Goal: Information Seeking & Learning: Learn about a topic

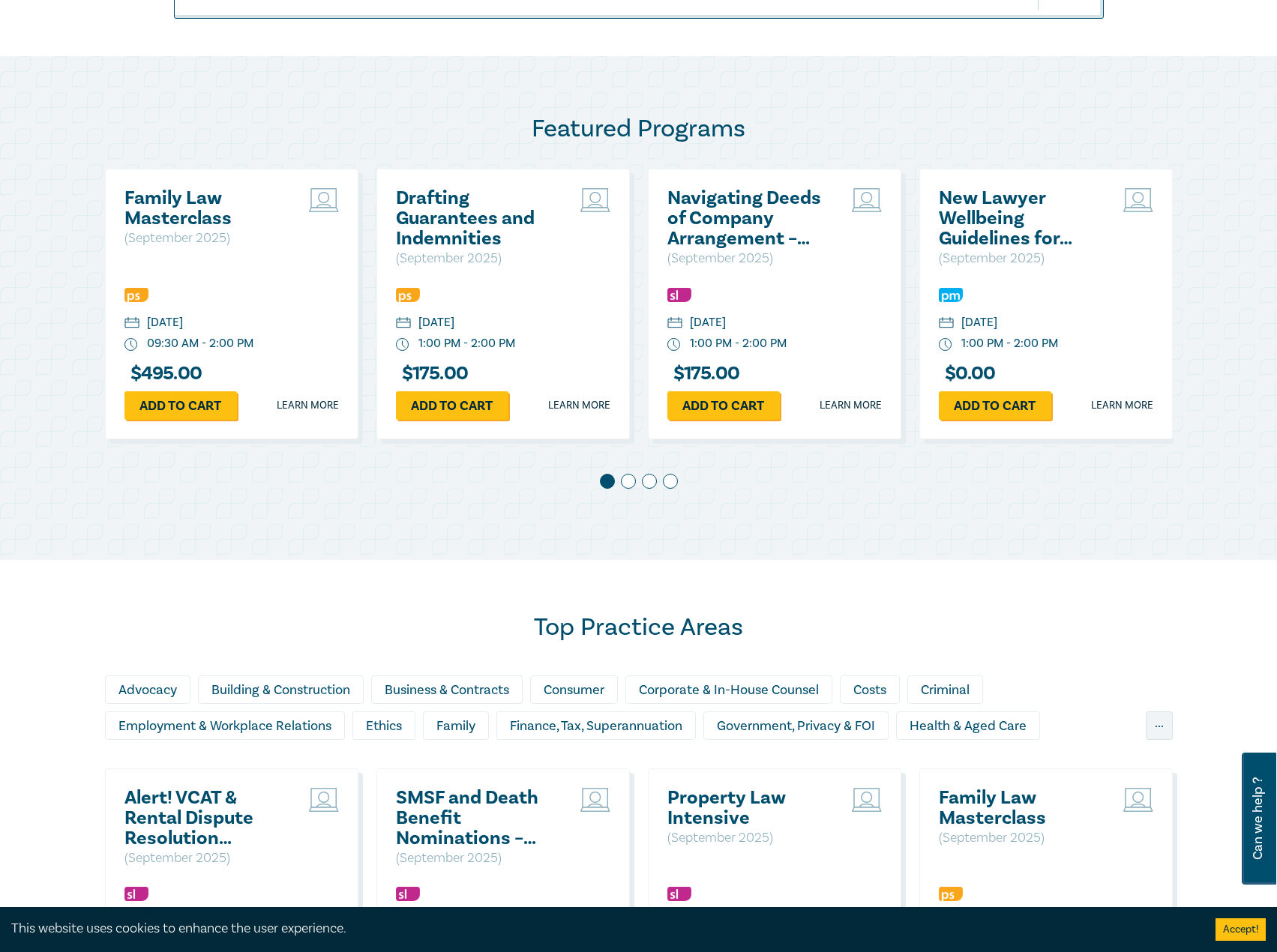
scroll to position [1125, 0]
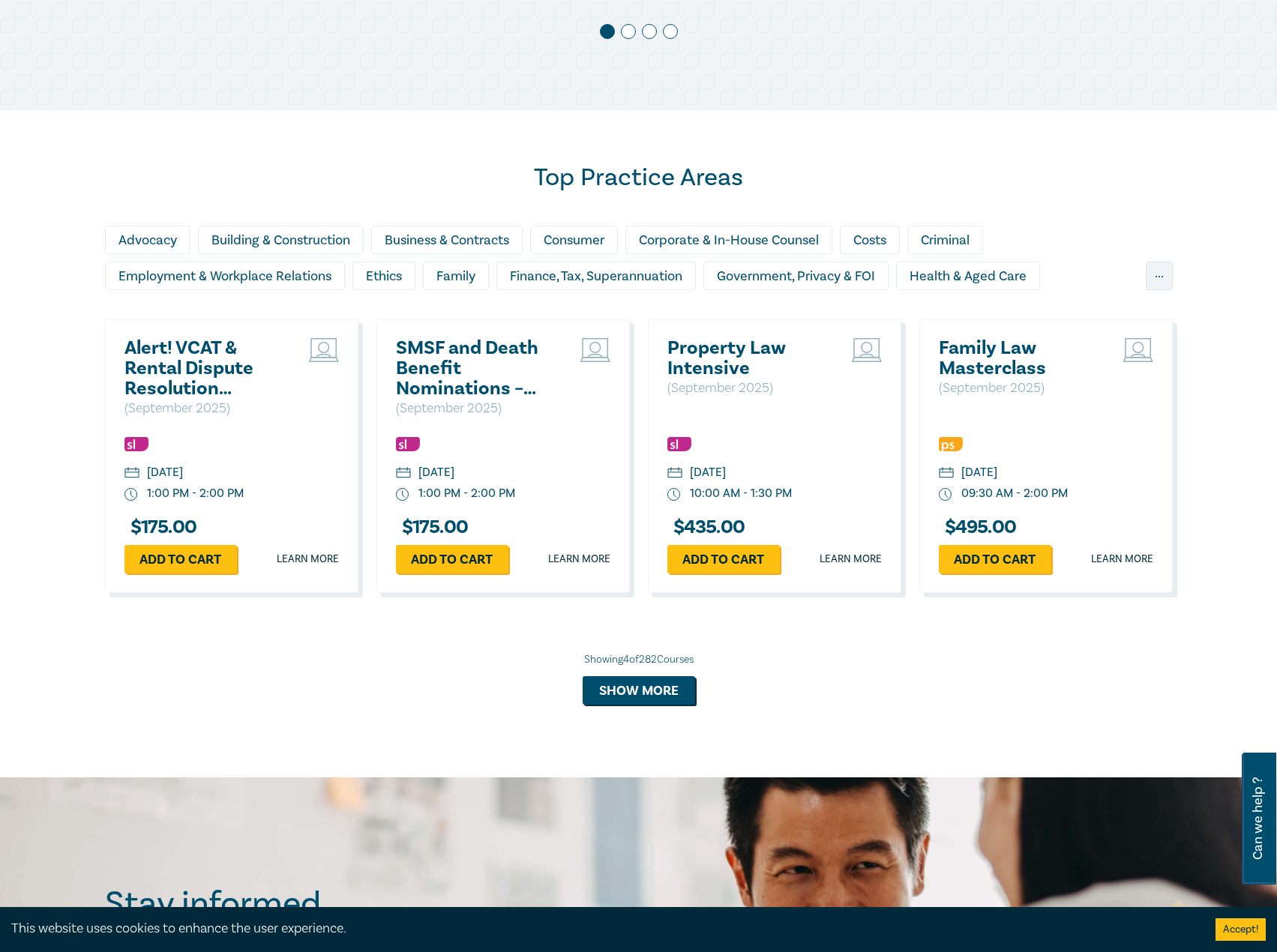
click at [174, 372] on h2 "Alert! VCAT & Rental Dispute Resolution Victoria Reforms 2025" at bounding box center [205, 368] width 161 height 61
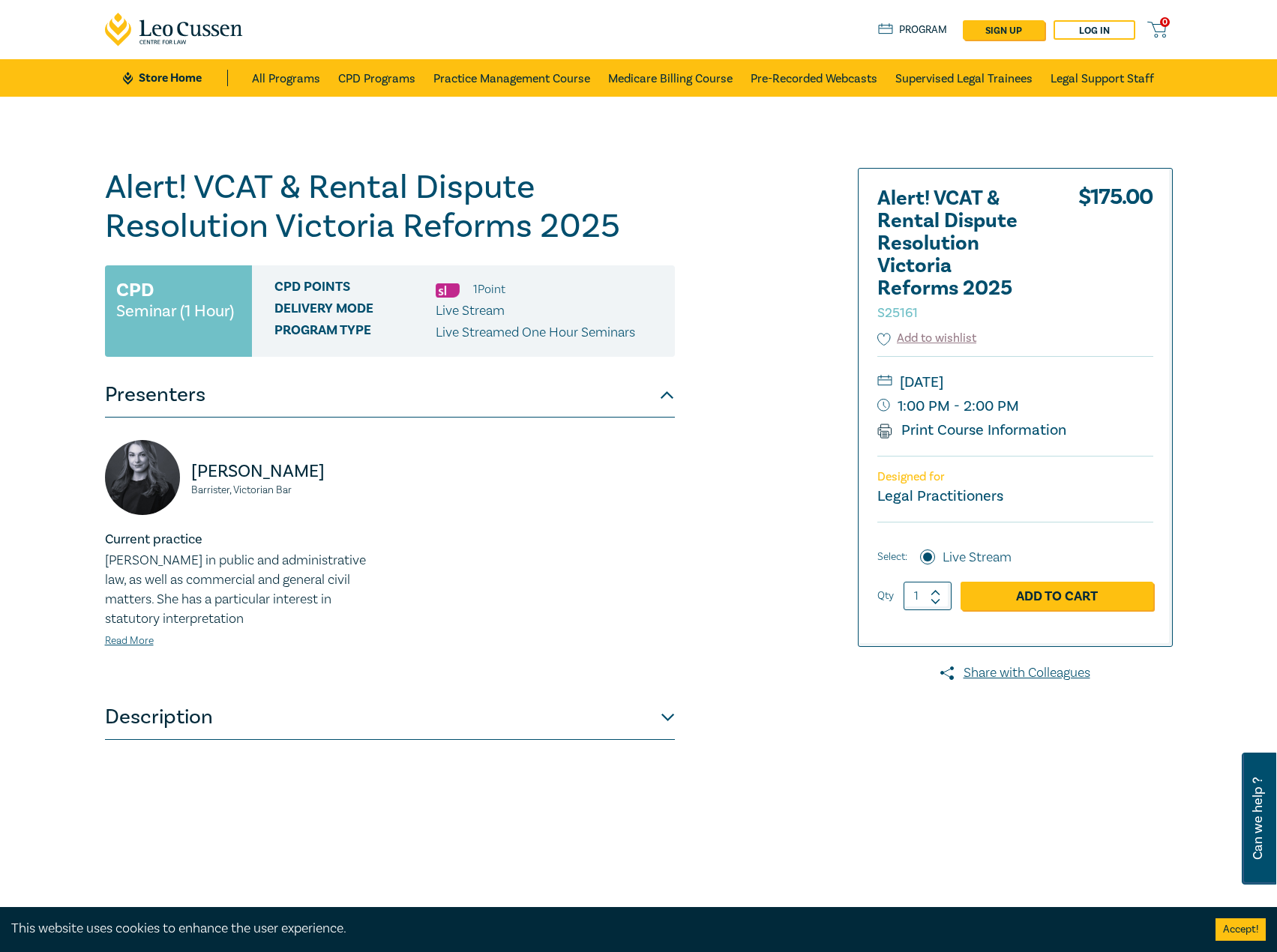
click at [149, 81] on link "Store Home" at bounding box center [175, 78] width 104 height 16
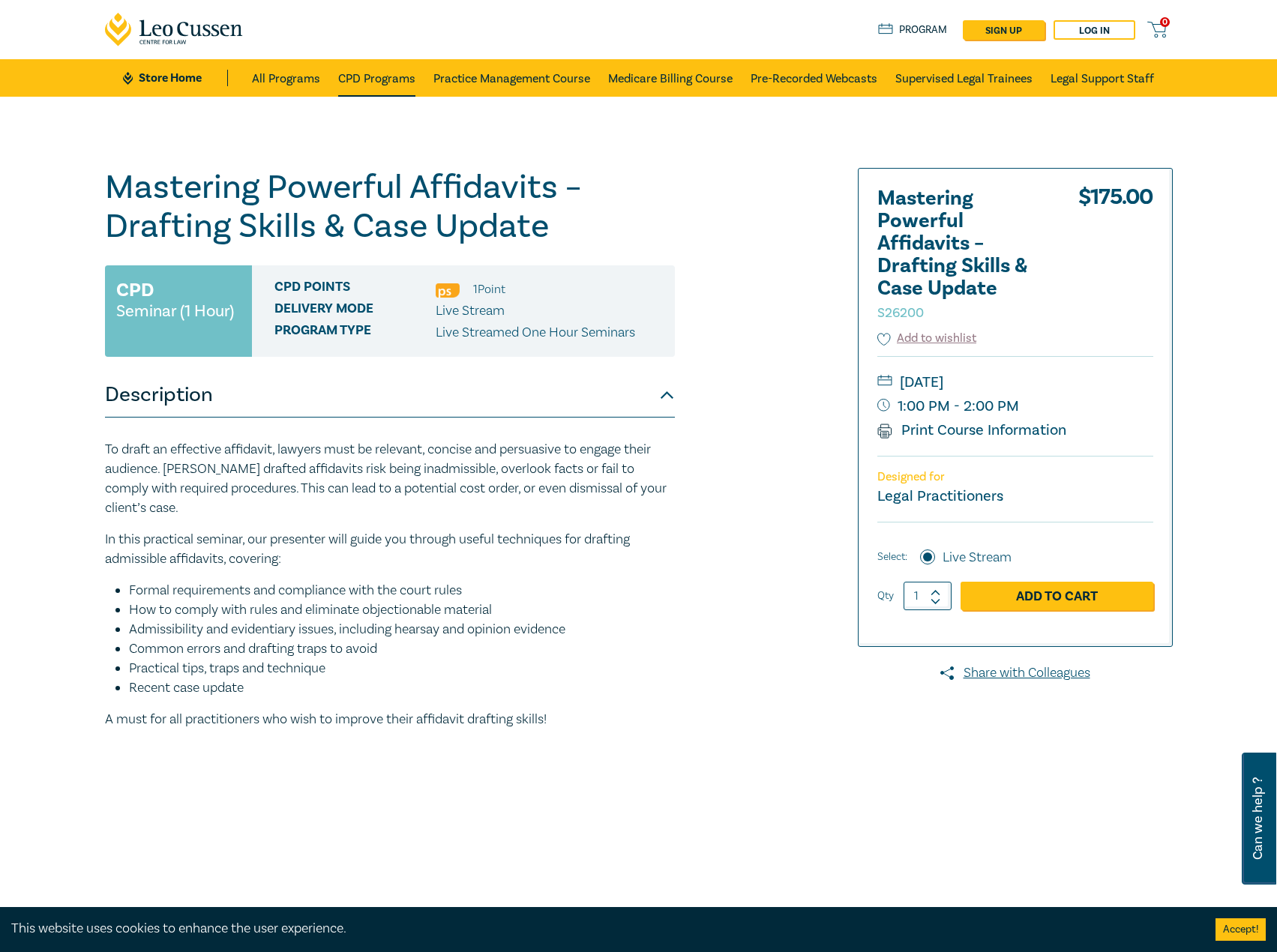
click at [345, 68] on link "CPD Programs" at bounding box center [376, 77] width 77 height 37
click at [398, 80] on link "CPD Programs" at bounding box center [376, 77] width 77 height 37
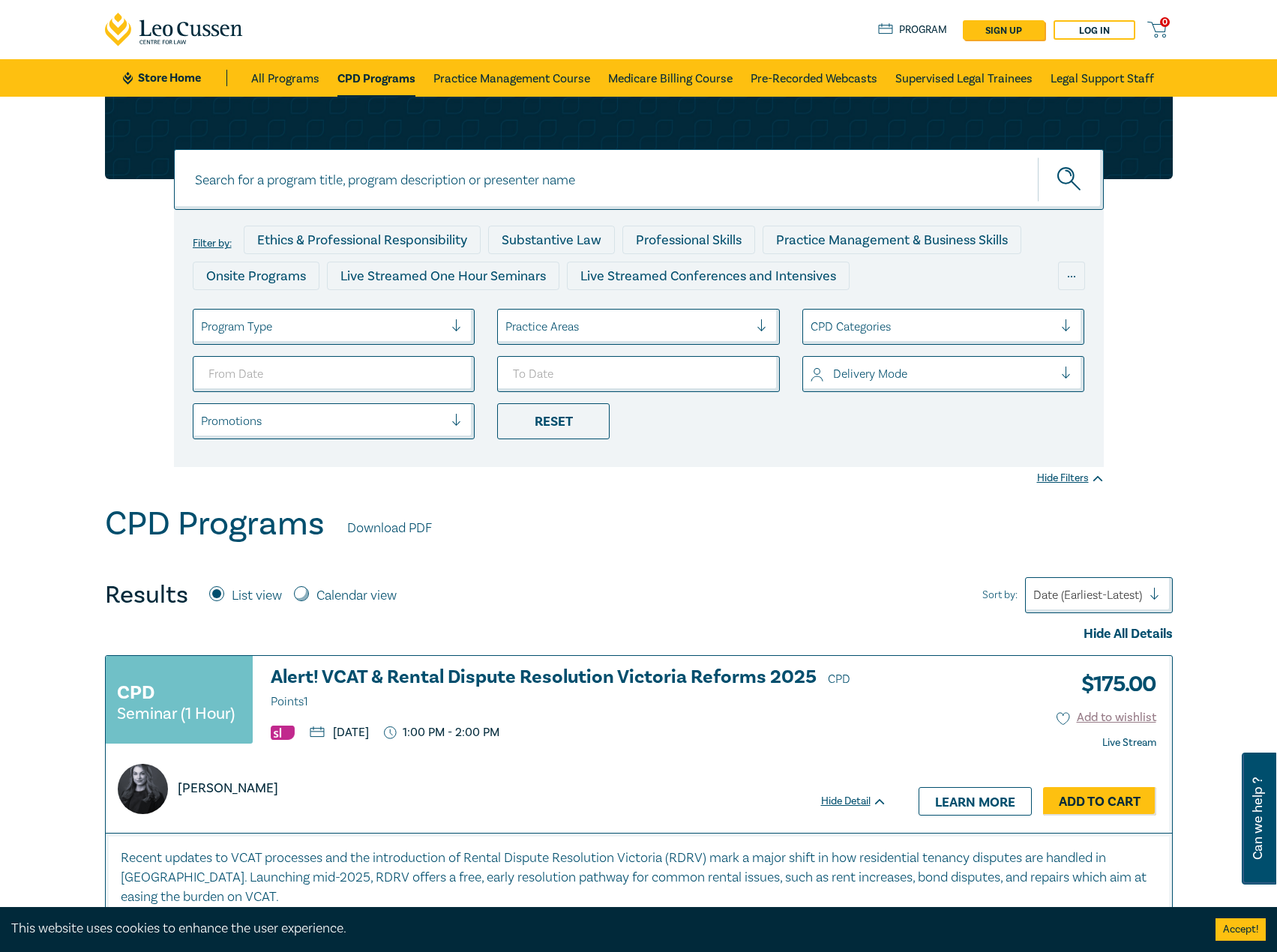
click at [606, 181] on input at bounding box center [638, 179] width 930 height 61
type input "i25063"
click at [1038, 157] on button "submit" at bounding box center [1071, 179] width 66 height 45
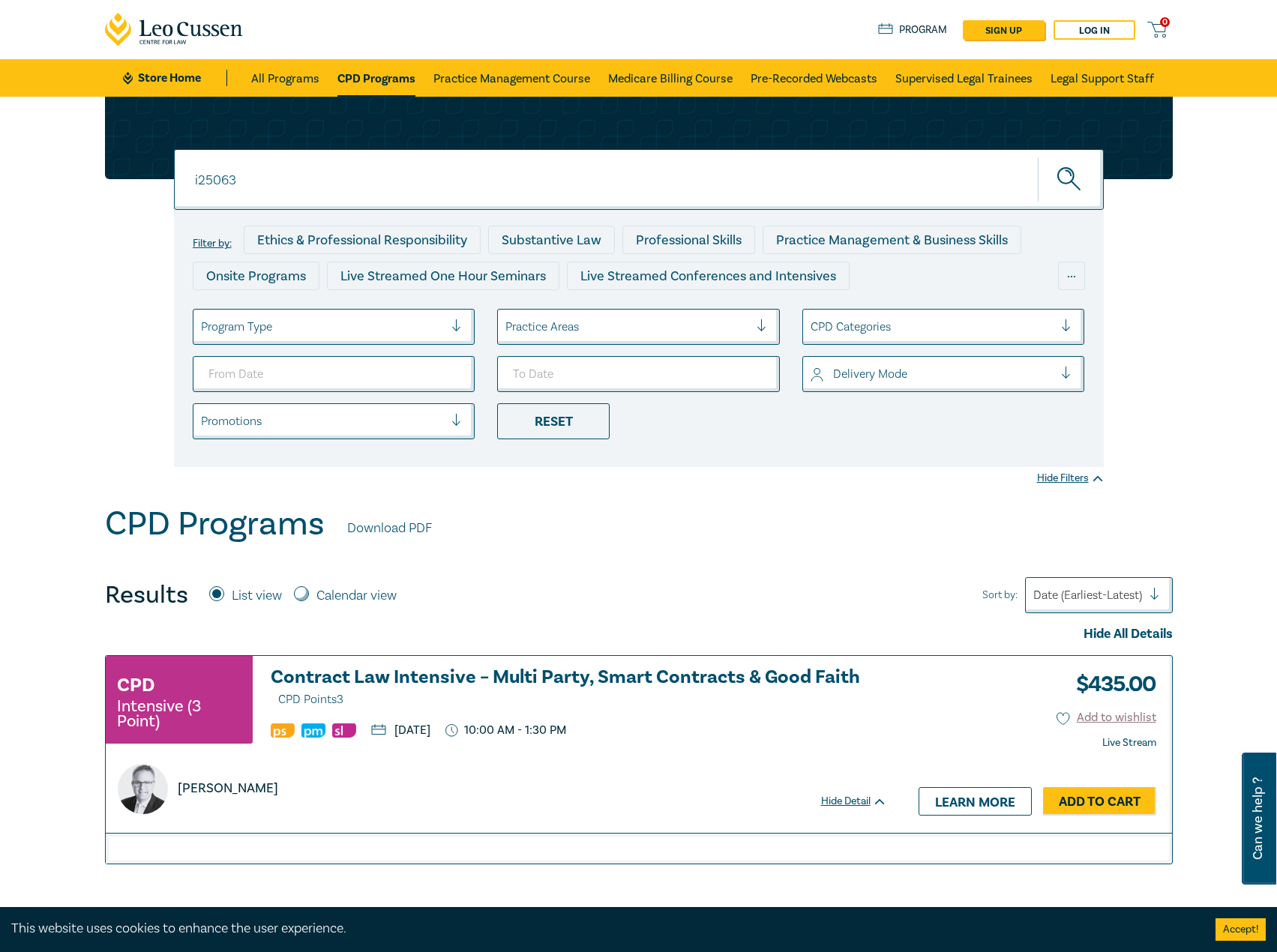
click at [419, 678] on h3 "Contract Law Intensive – Multi Party, Smart Contracts & Good Faith CPD Points 3" at bounding box center [579, 688] width 617 height 43
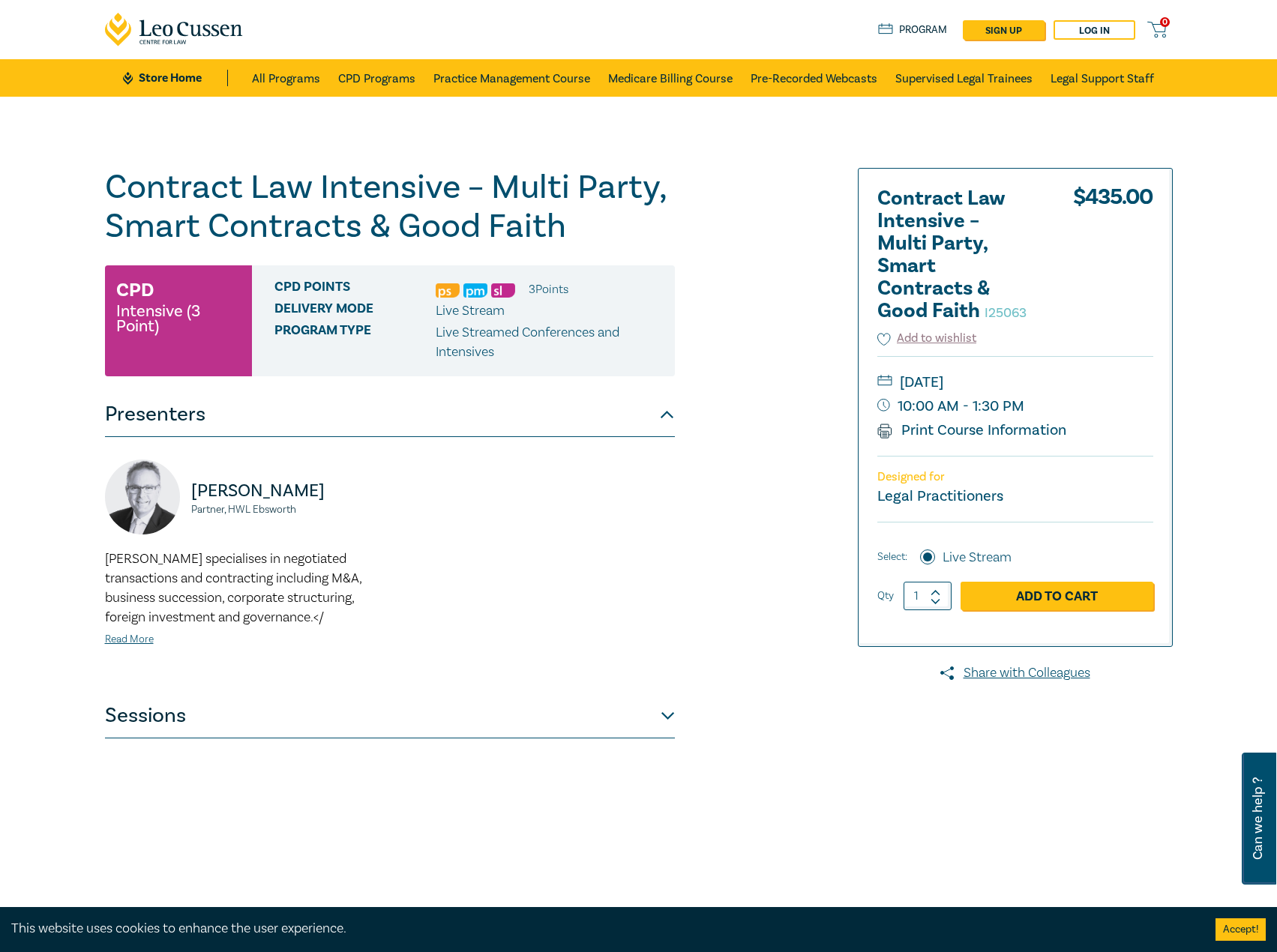
click at [355, 704] on button "Sessions" at bounding box center [389, 716] width 570 height 45
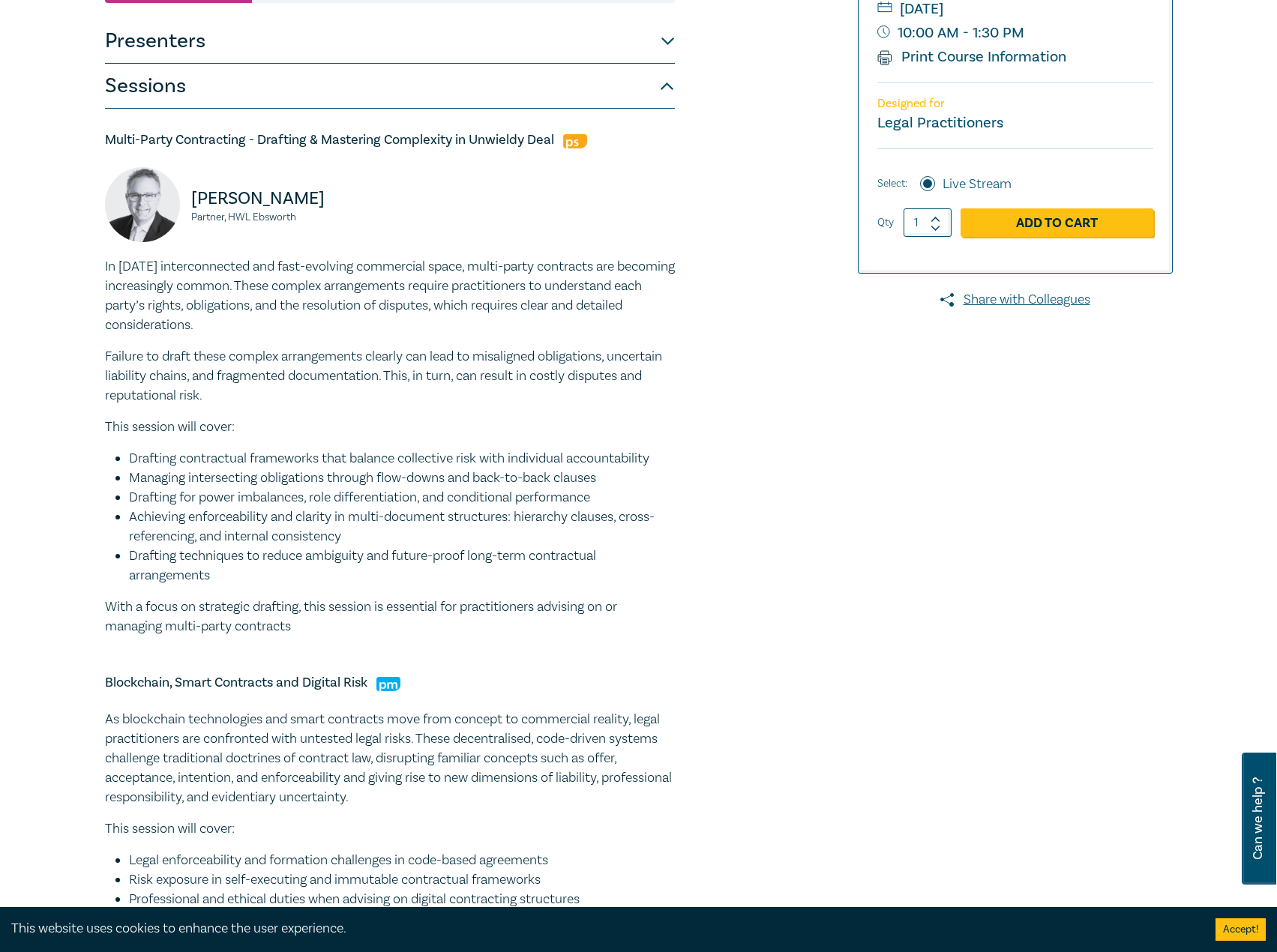
scroll to position [375, 0]
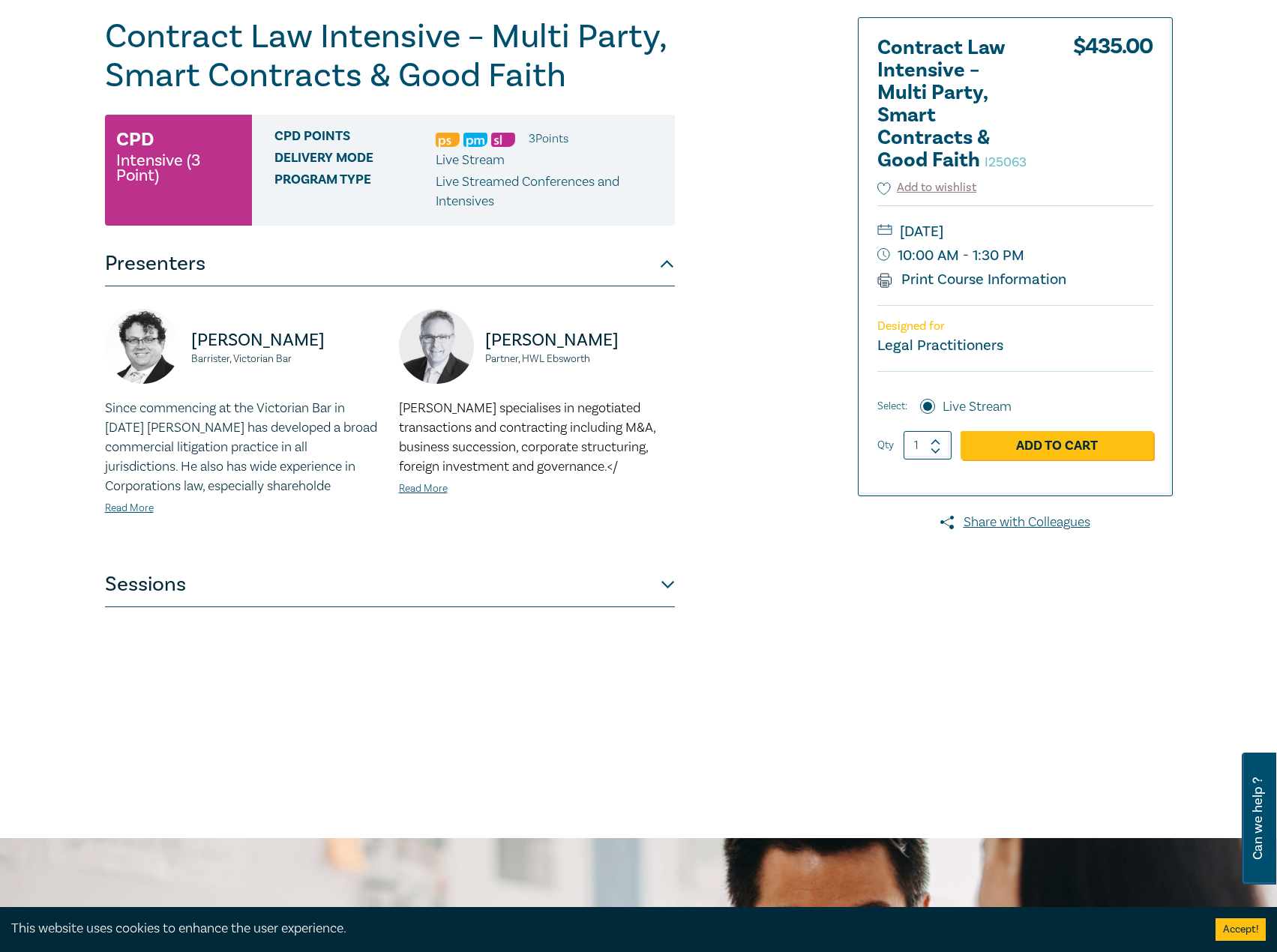
scroll to position [150, 0]
click at [305, 582] on button "Sessions" at bounding box center [389, 586] width 570 height 45
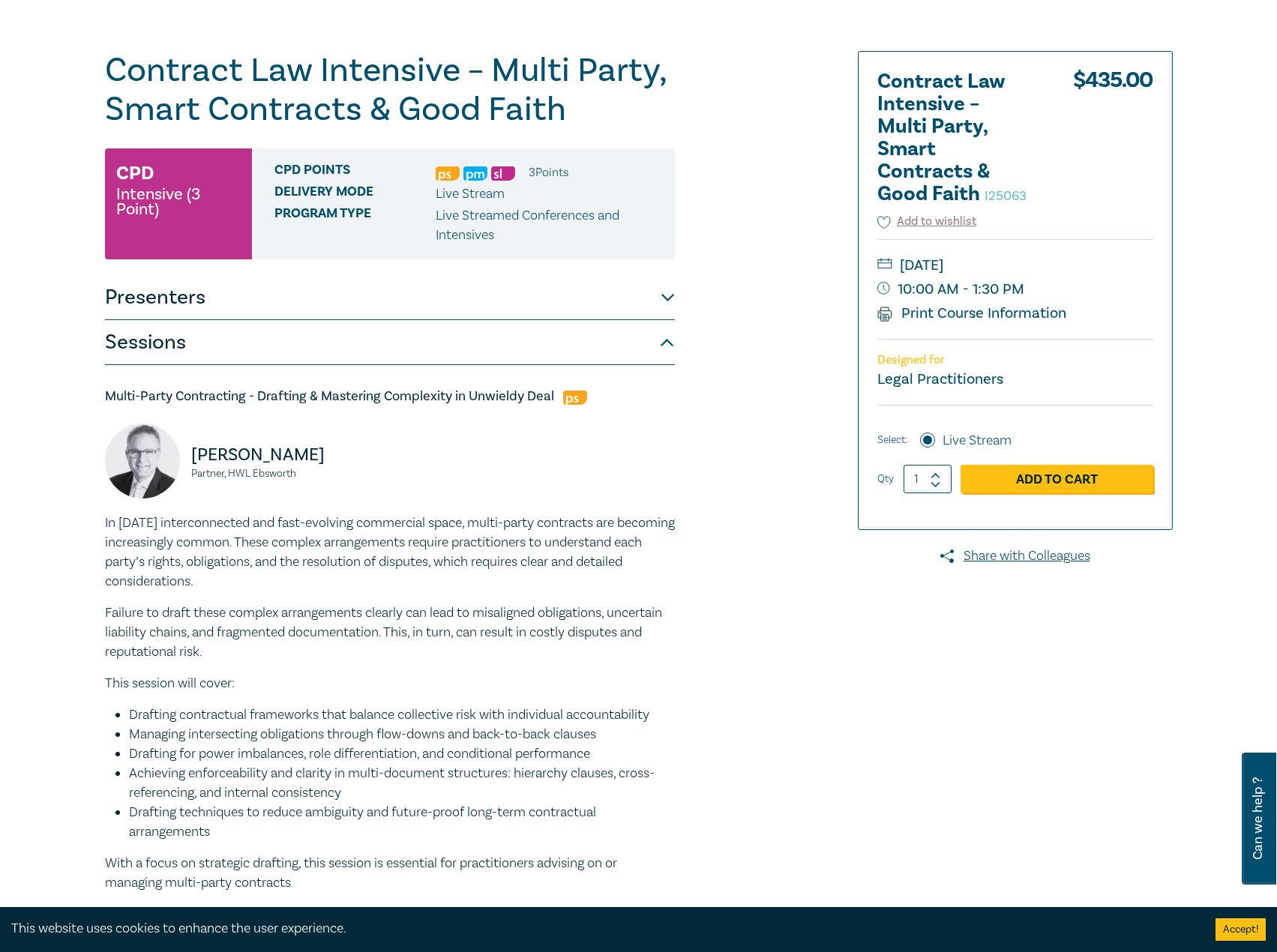
scroll to position [0, 0]
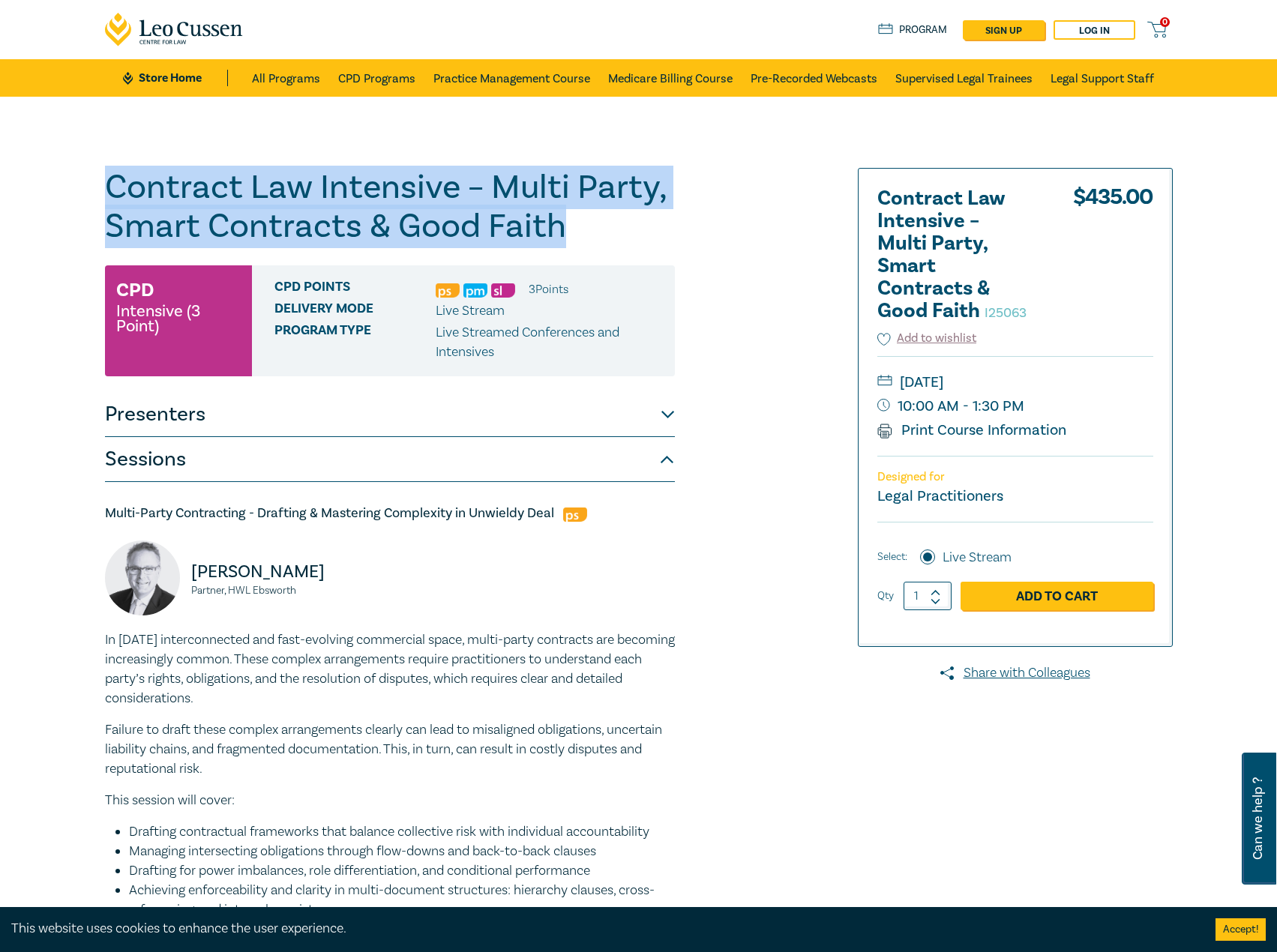
drag, startPoint x: 586, startPoint y: 236, endPoint x: 13, endPoint y: 180, distance: 575.7
copy h1 "Contract Law Intensive – Multi Party, Smart Contracts & Good Faith"
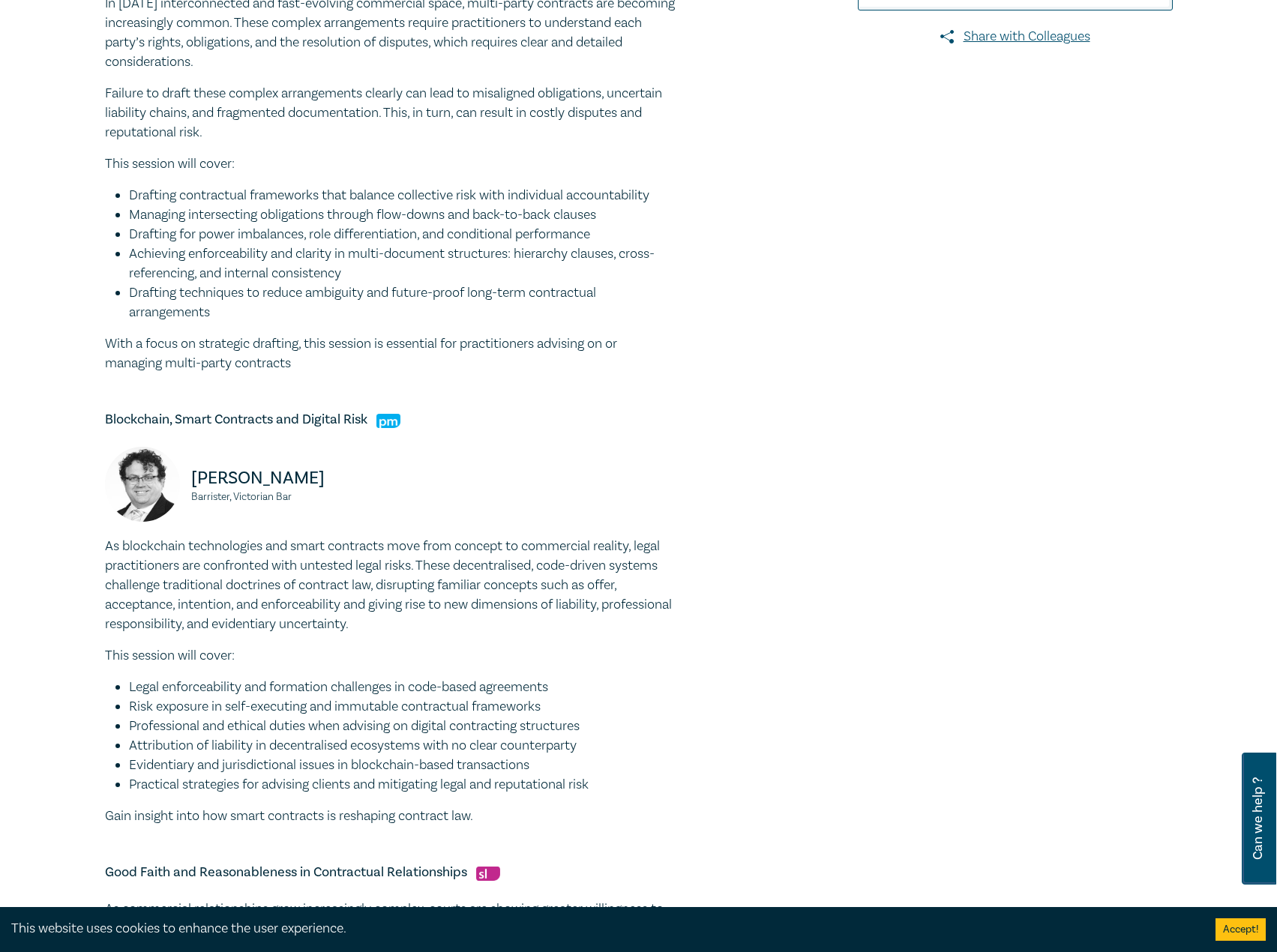
scroll to position [750, 0]
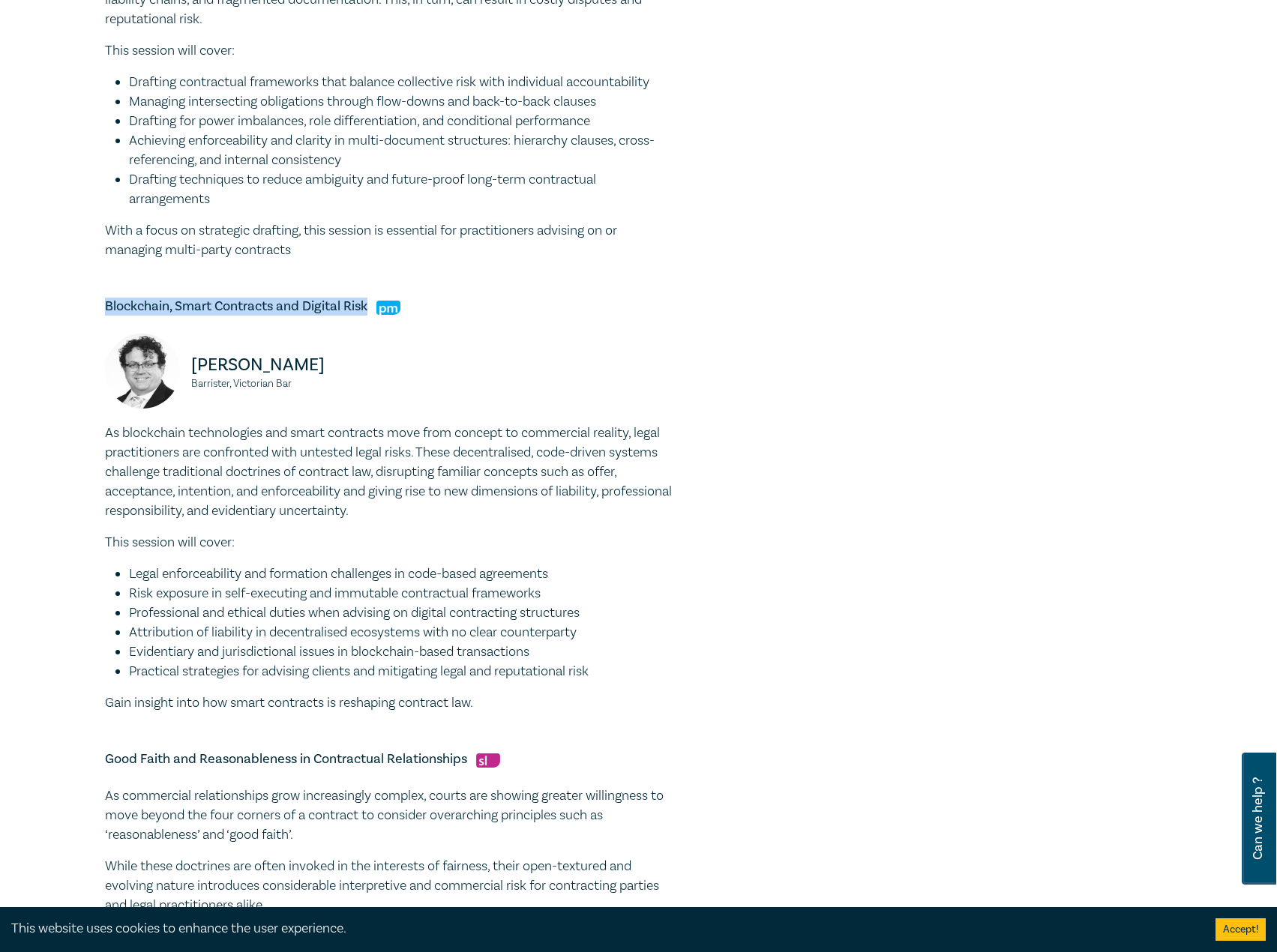
drag, startPoint x: 370, startPoint y: 309, endPoint x: 138, endPoint y: 303, distance: 232.1
click at [92, 303] on div "Contract Law Intensive – Multi Party, Smart Contracts & Good Faith I25063 CPD I…" at bounding box center [638, 309] width 1277 height 1925
copy h5 "Blockchain, Smart Contracts and Digital Risk"
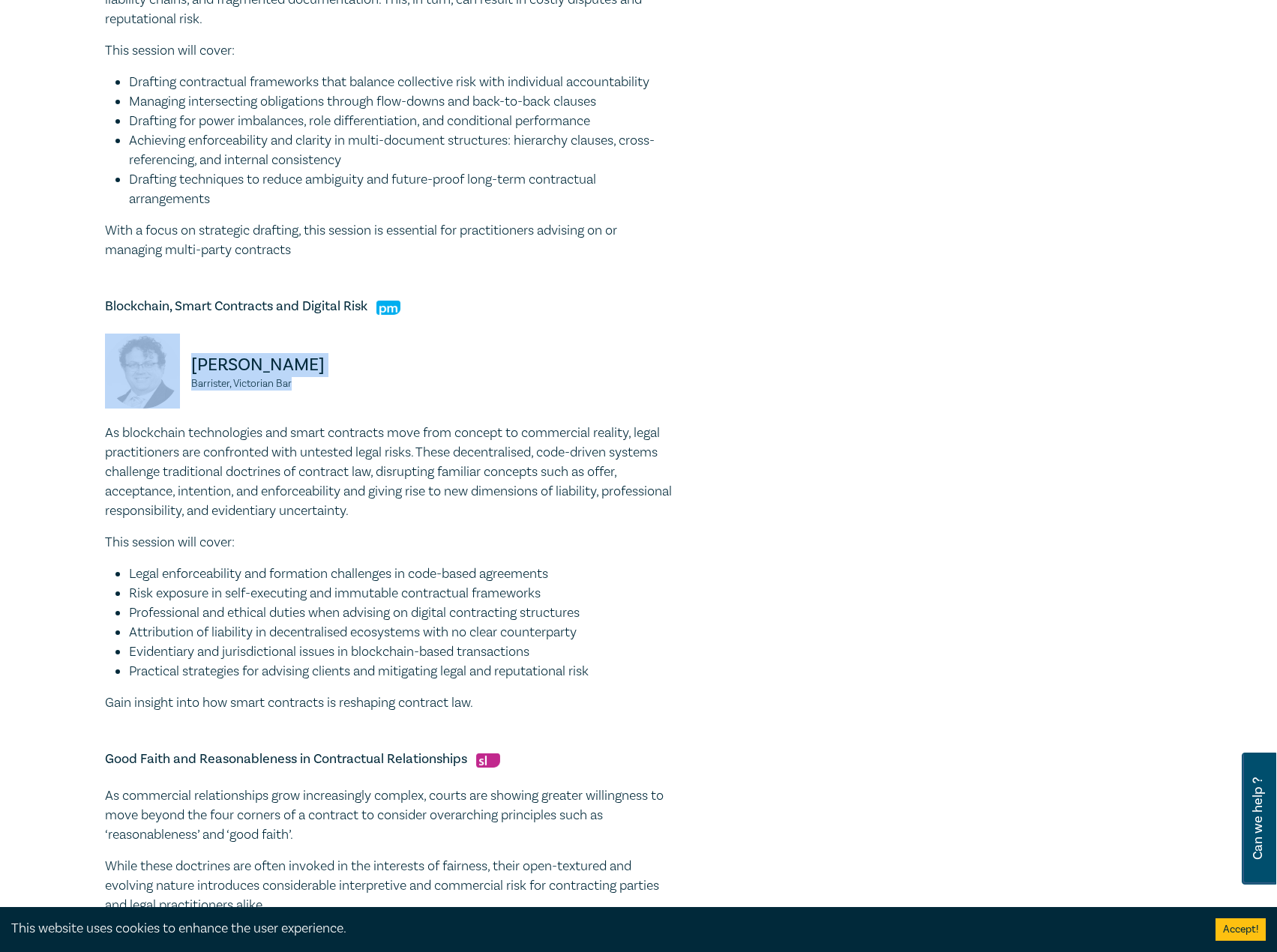
drag, startPoint x: 312, startPoint y: 383, endPoint x: 171, endPoint y: 364, distance: 142.3
click at [171, 364] on div "Peter Clarke Barrister, Victorian Bar" at bounding box center [243, 378] width 276 height 90
copy div "Peter Clarke Barrister, Victorian Bar"
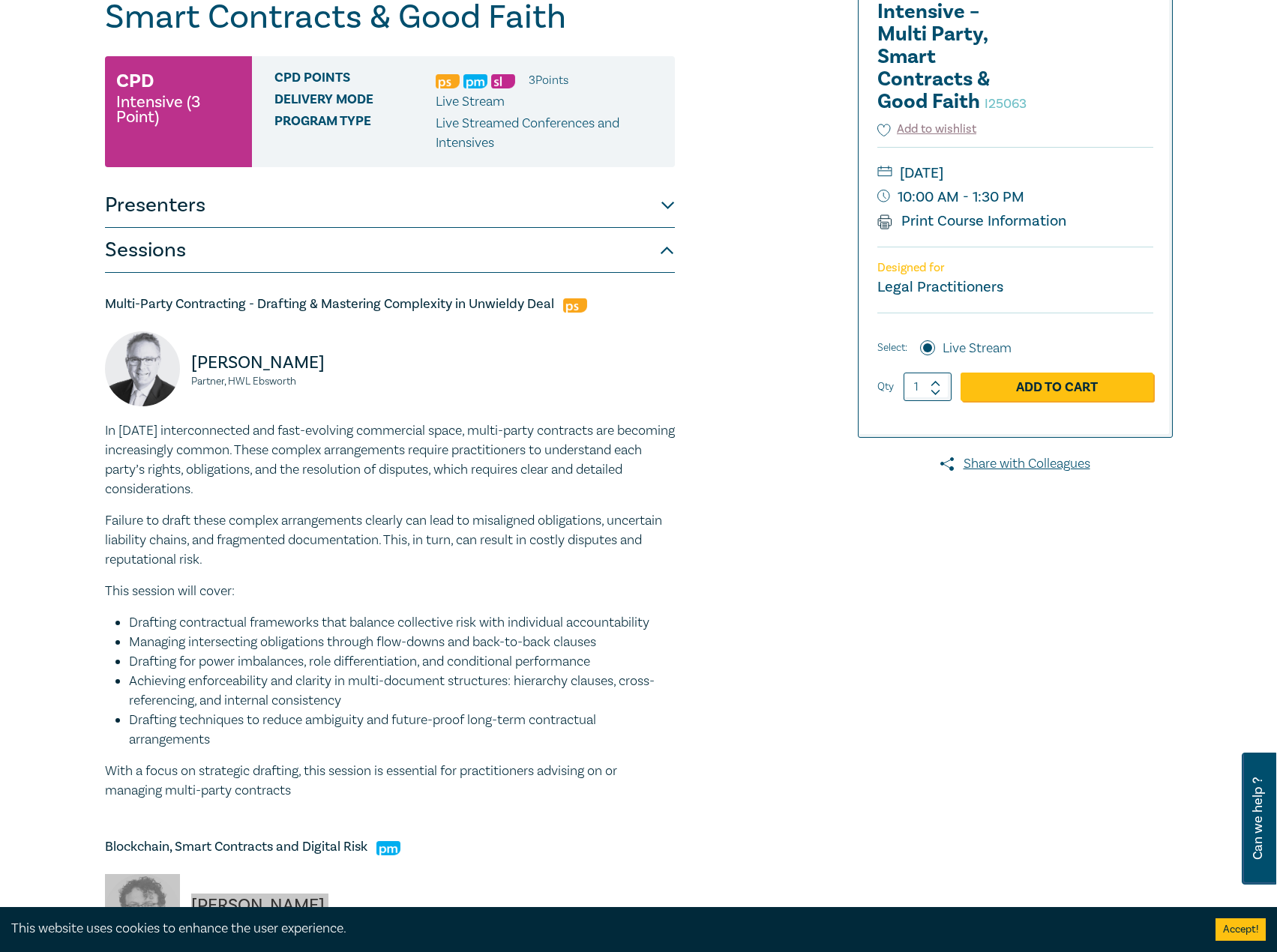
scroll to position [225, 0]
